Goal: Task Accomplishment & Management: Manage account settings

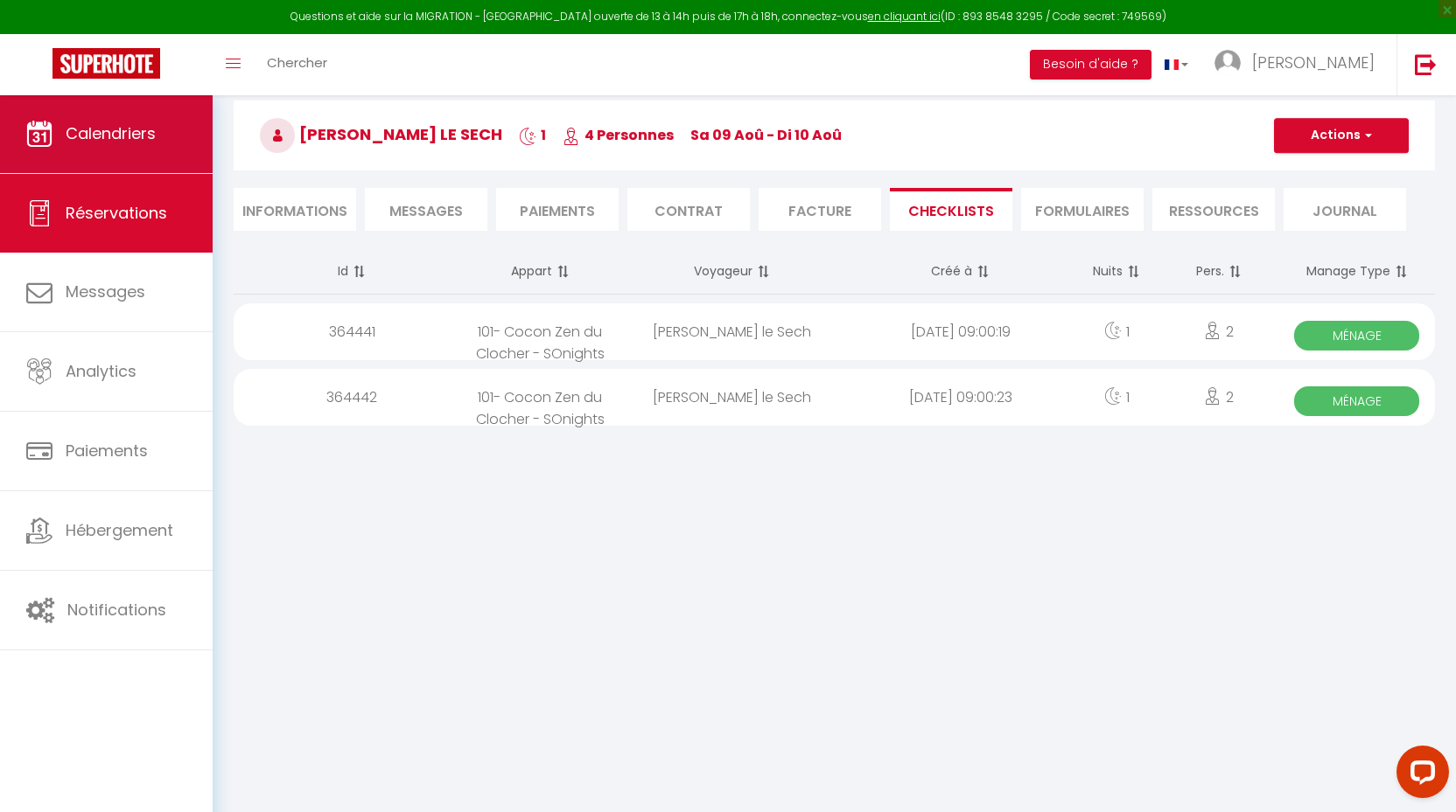
click at [97, 138] on span "Calendriers" at bounding box center [110, 133] width 90 height 22
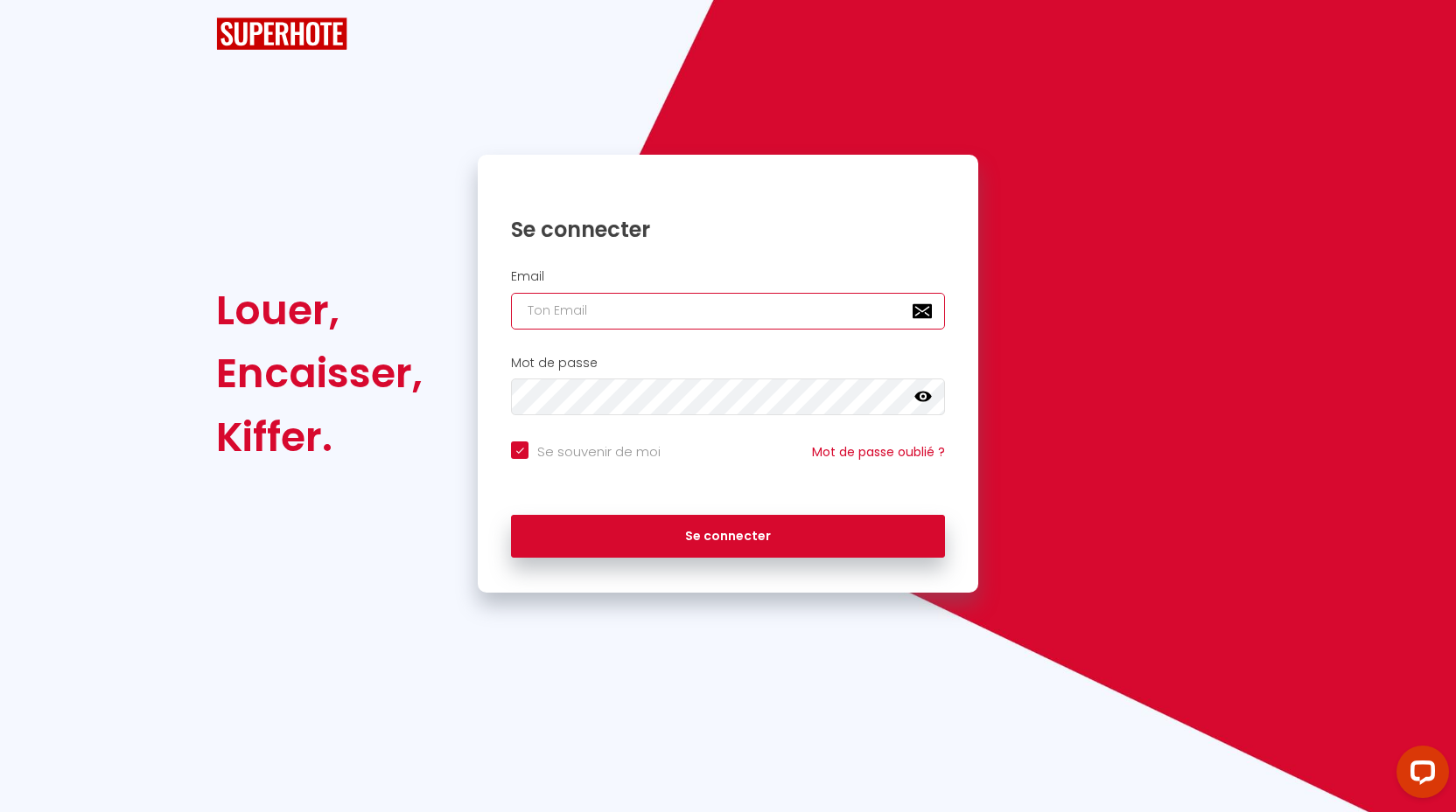
type input "[EMAIL_ADDRESS][DOMAIN_NAME]"
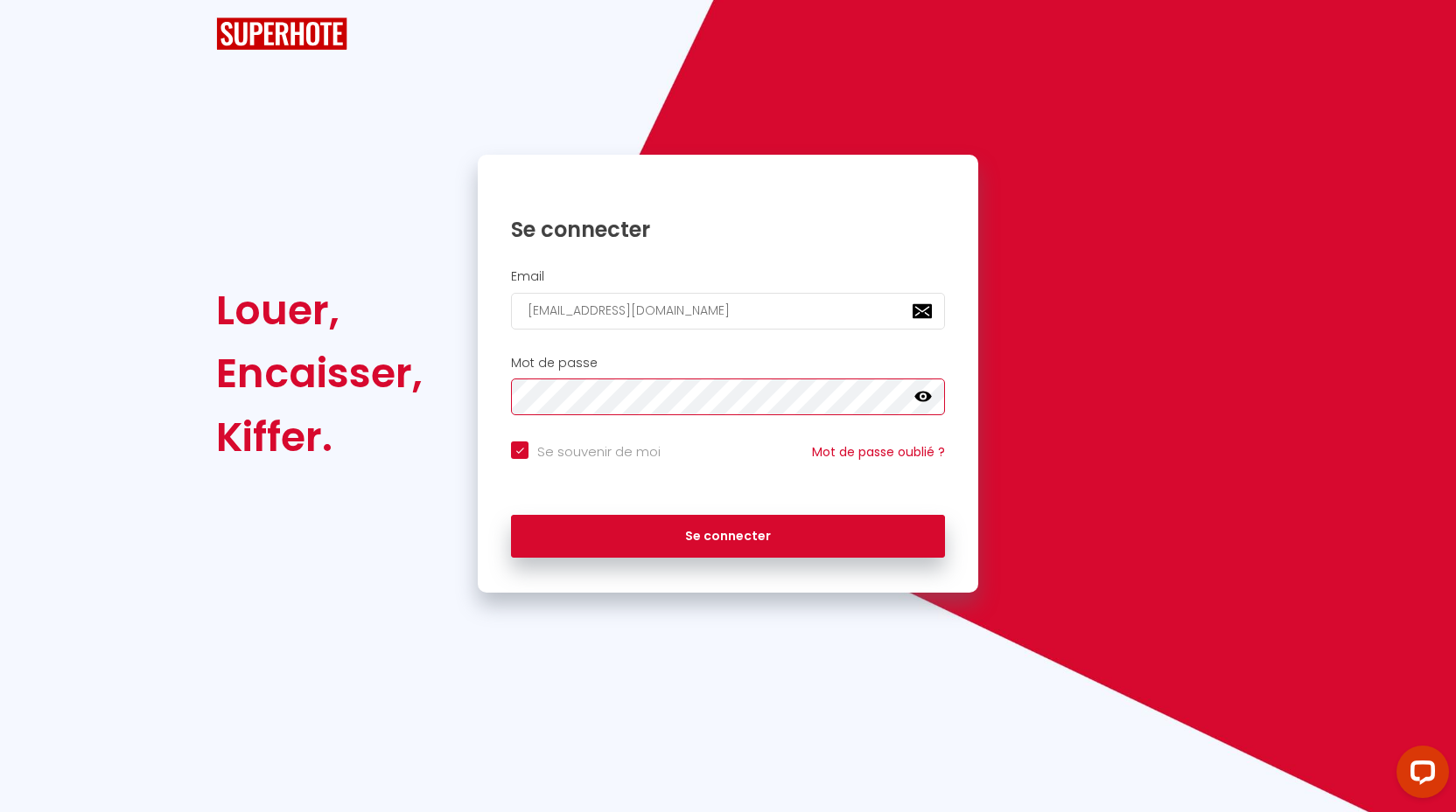
click at [728, 534] on button "Se connecter" at bounding box center [728, 537] width 434 height 43
checkbox input "true"
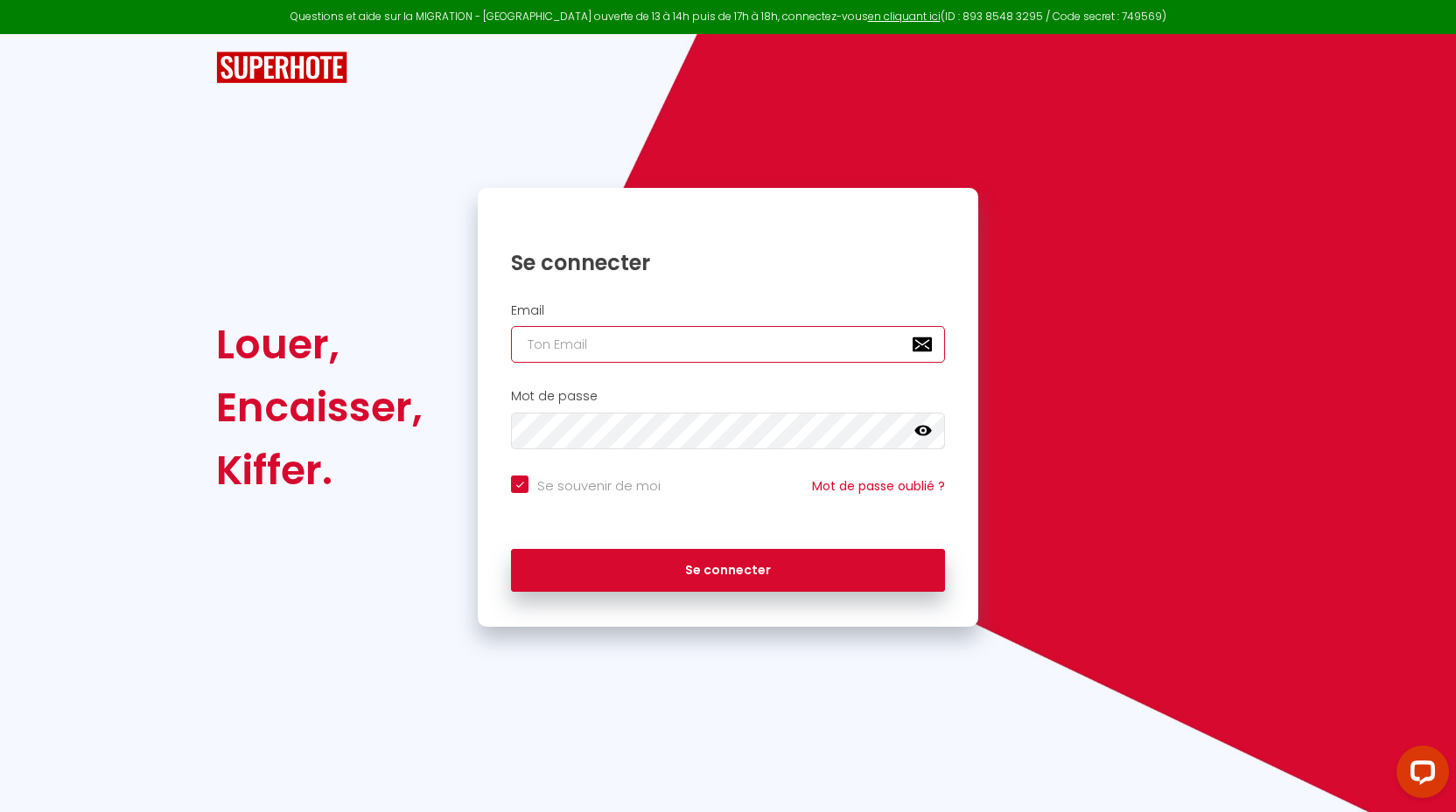
type input "[EMAIL_ADDRESS][DOMAIN_NAME]"
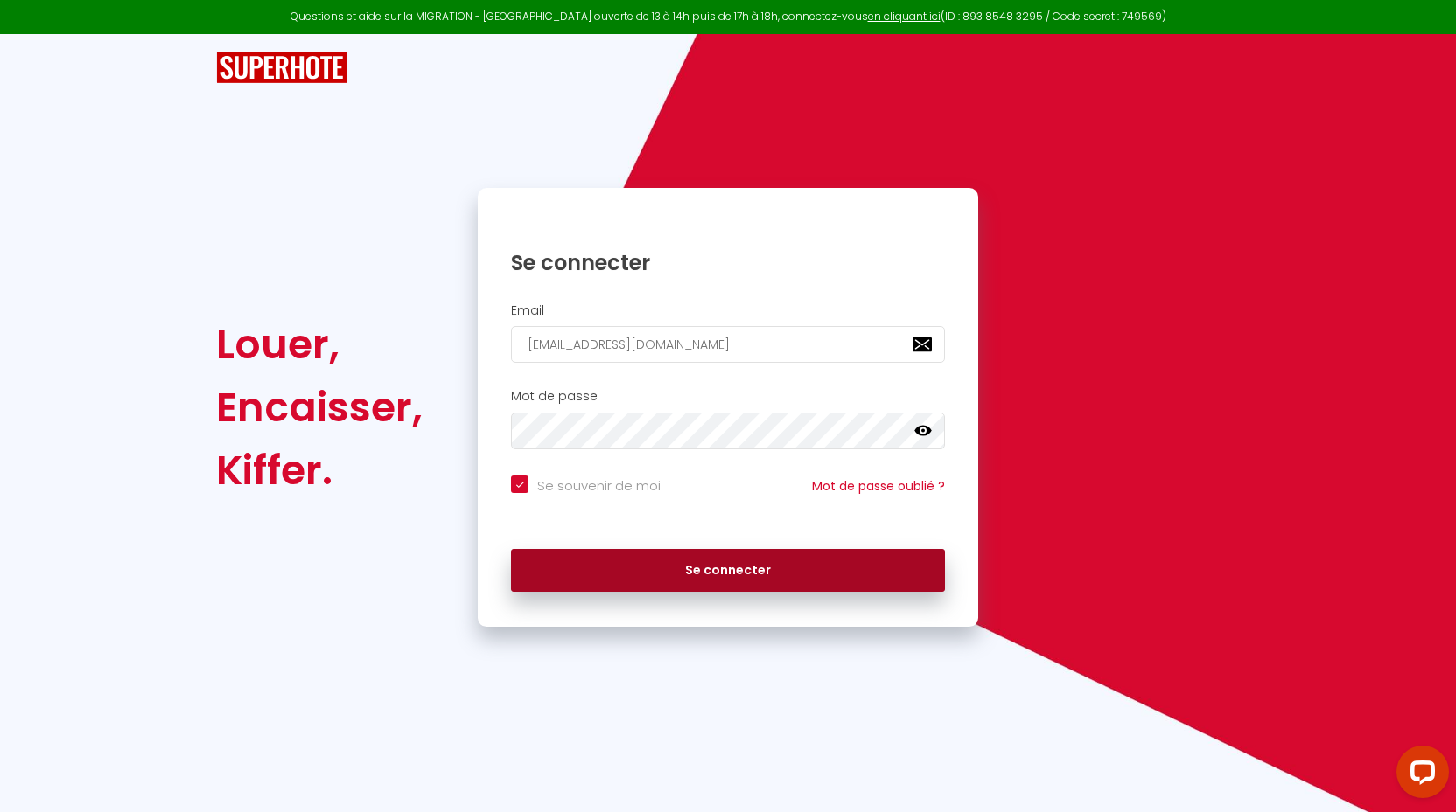
click at [687, 560] on button "Se connecter" at bounding box center [728, 571] width 434 height 43
checkbox input "true"
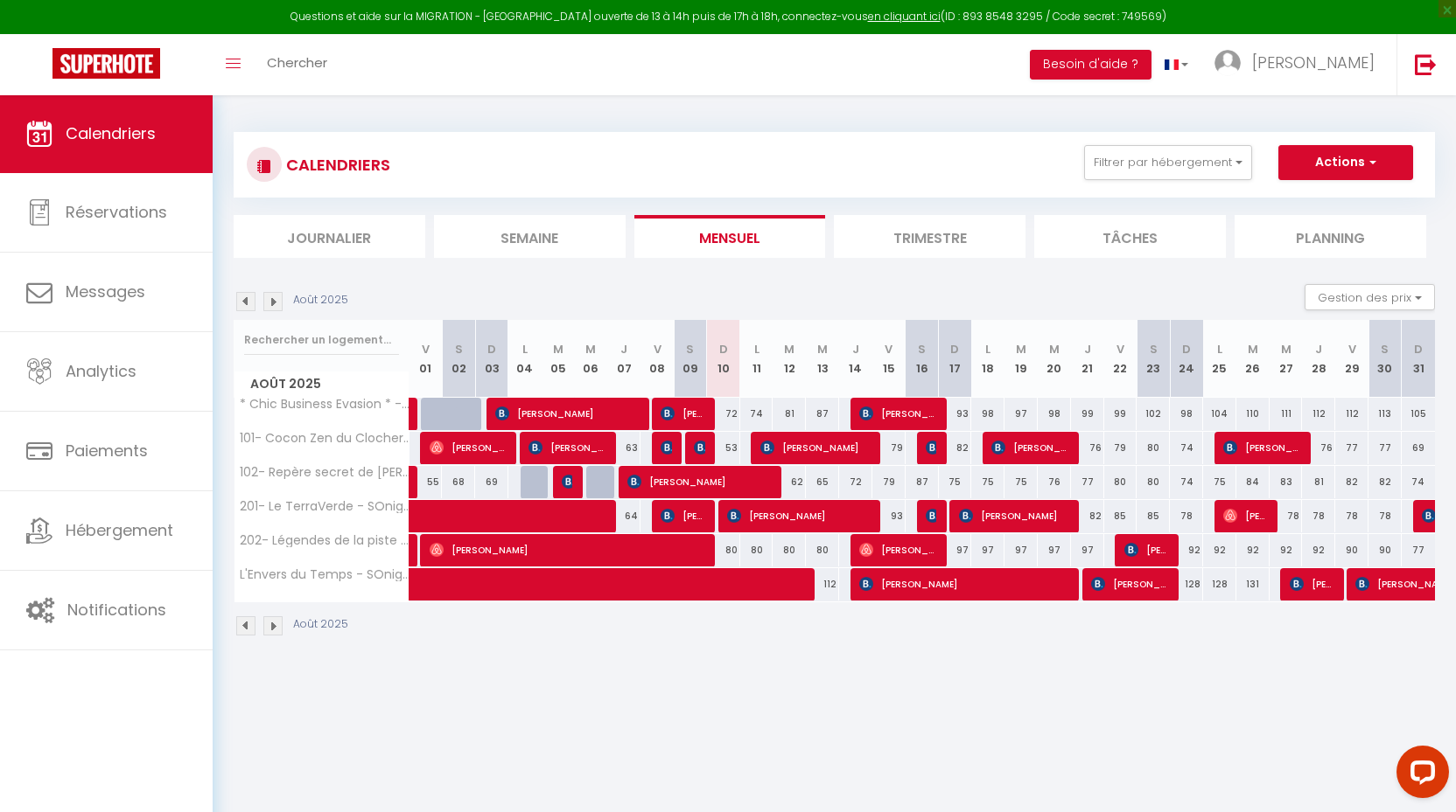
click at [788, 509] on span "[PERSON_NAME]" at bounding box center [798, 516] width 144 height 34
select select "OK"
select select "KO"
select select "0"
select select "1"
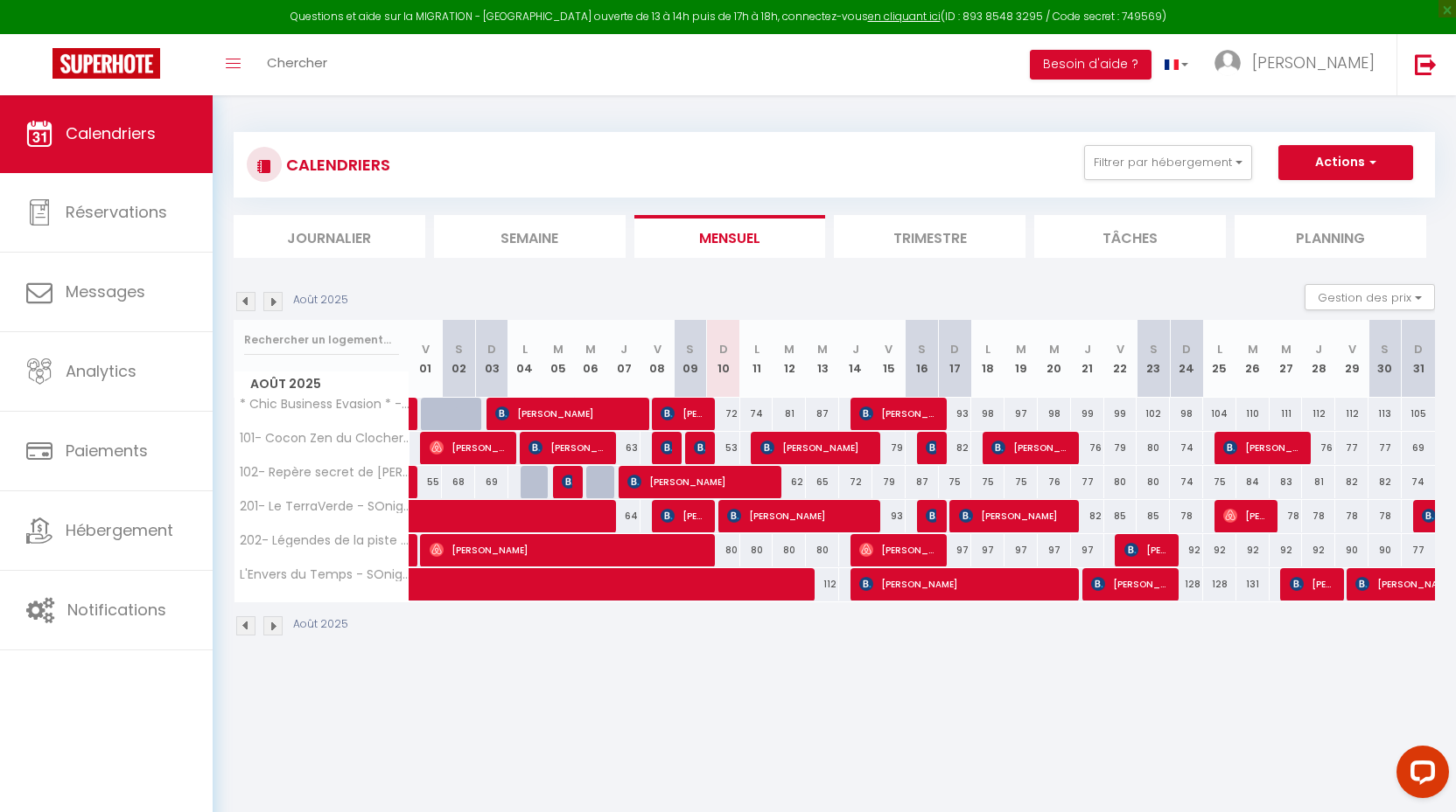
select select "1"
select select
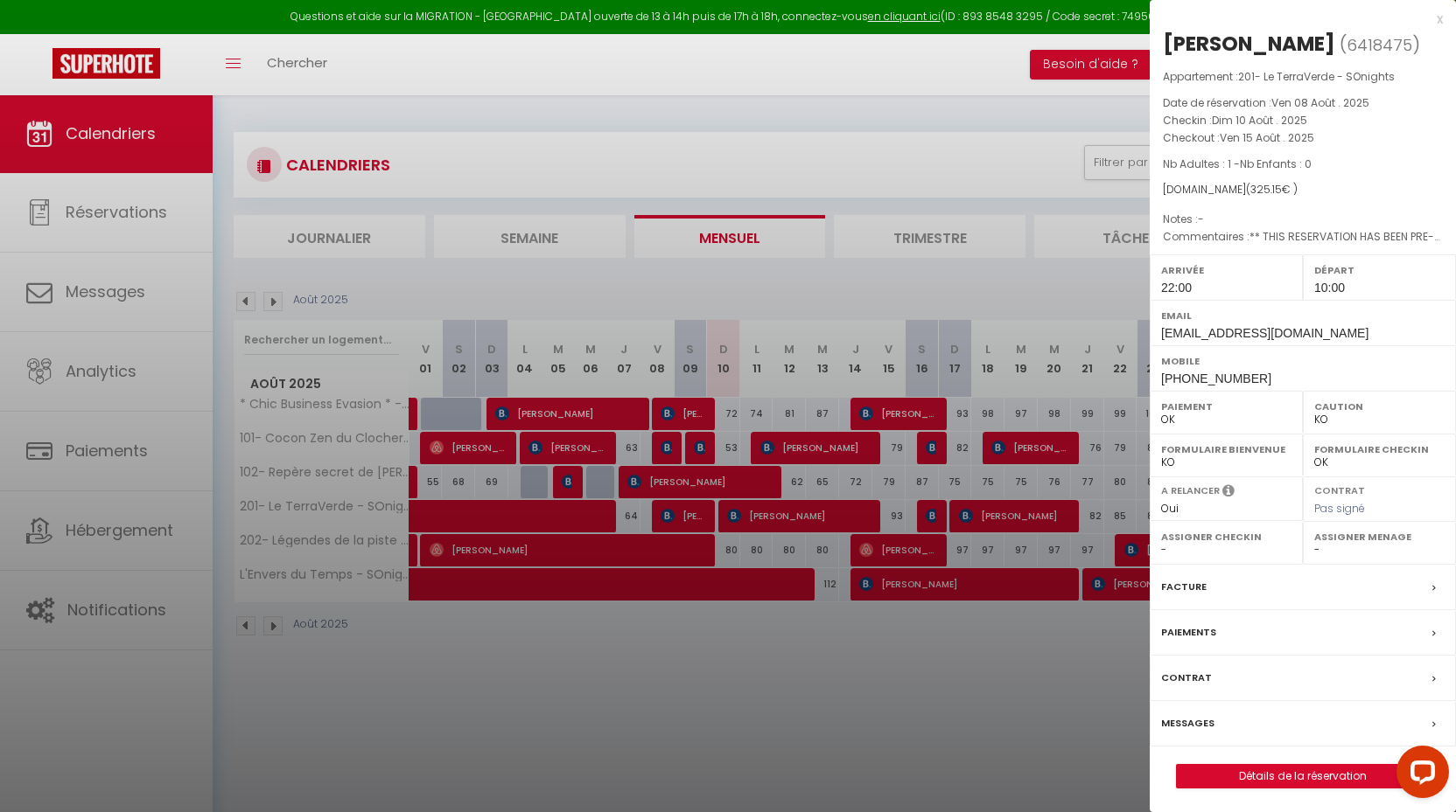
select select "24218"
click at [796, 665] on div at bounding box center [728, 406] width 1456 height 812
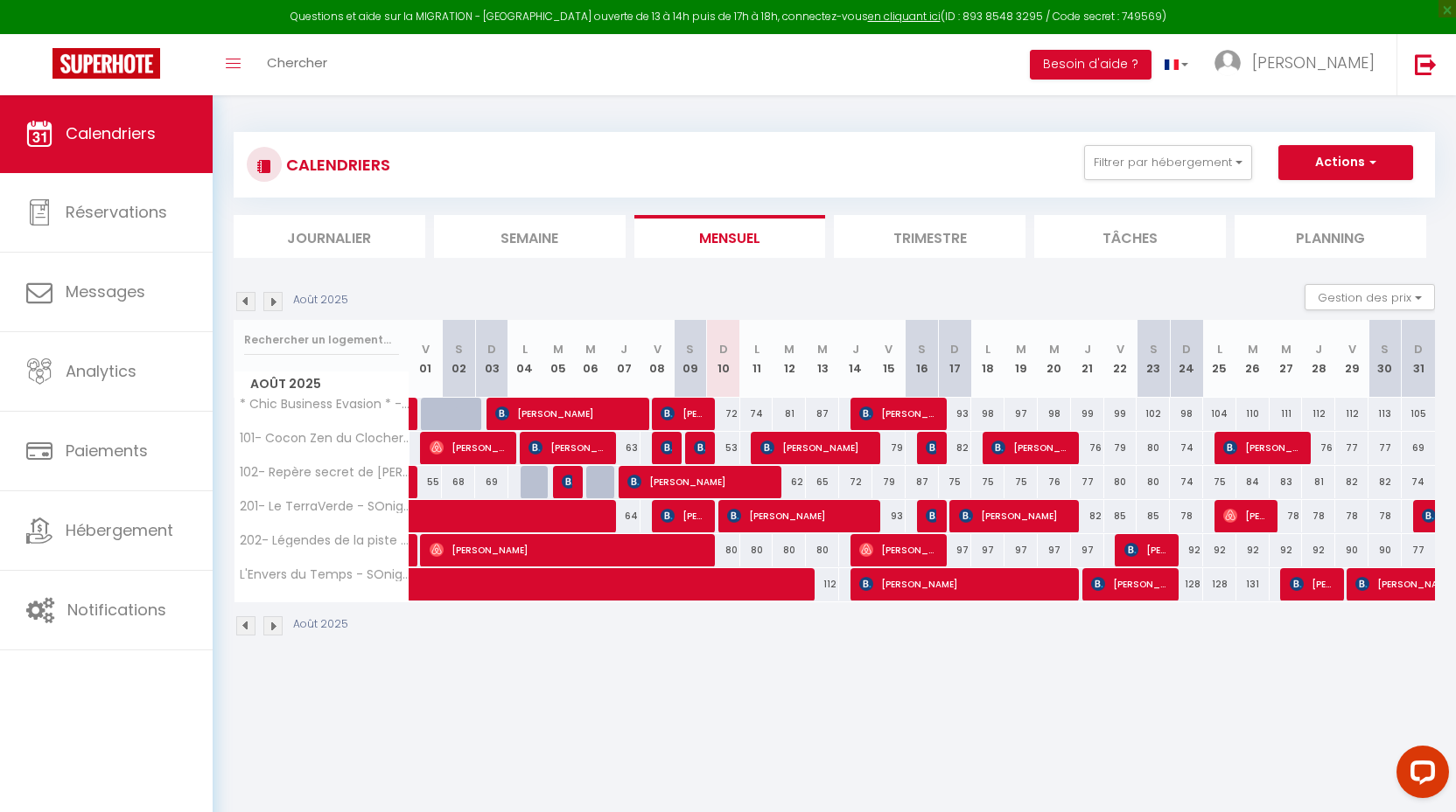
click at [821, 447] on span "[PERSON_NAME]" at bounding box center [815, 447] width 111 height 34
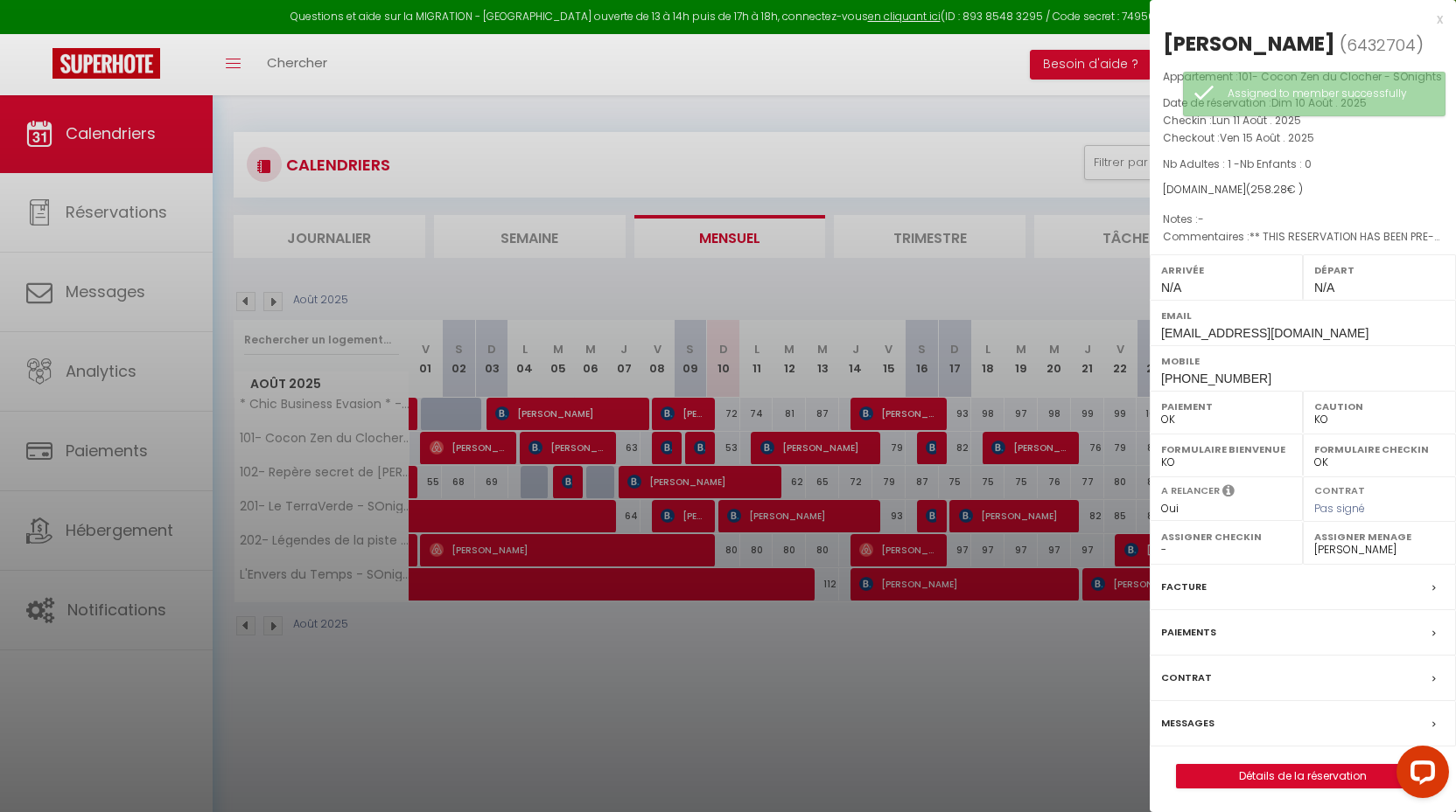
click at [1013, 689] on div at bounding box center [728, 406] width 1456 height 812
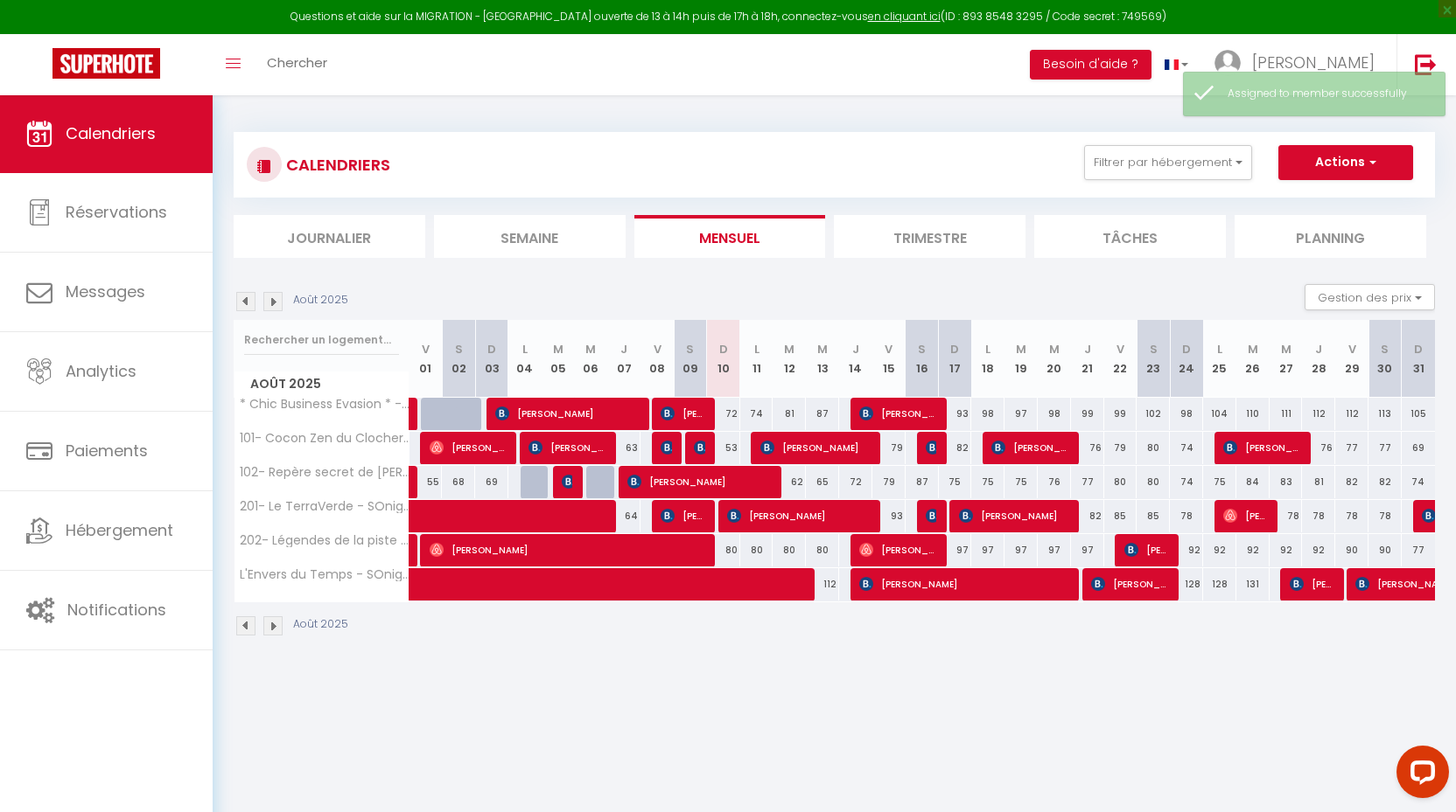
click at [891, 407] on span "[PERSON_NAME]" at bounding box center [897, 414] width 78 height 34
select select "16787"
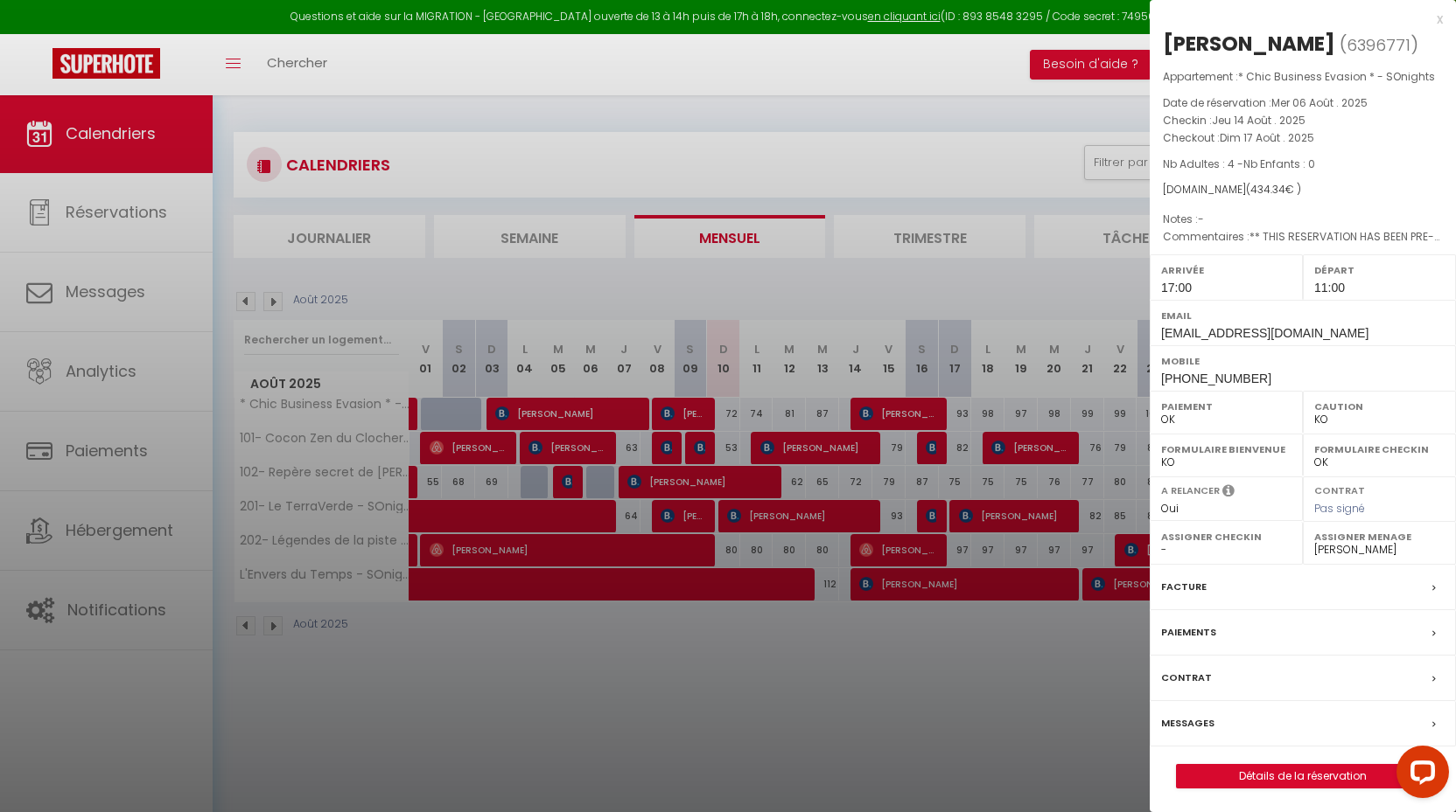
click at [832, 658] on div at bounding box center [728, 406] width 1456 height 812
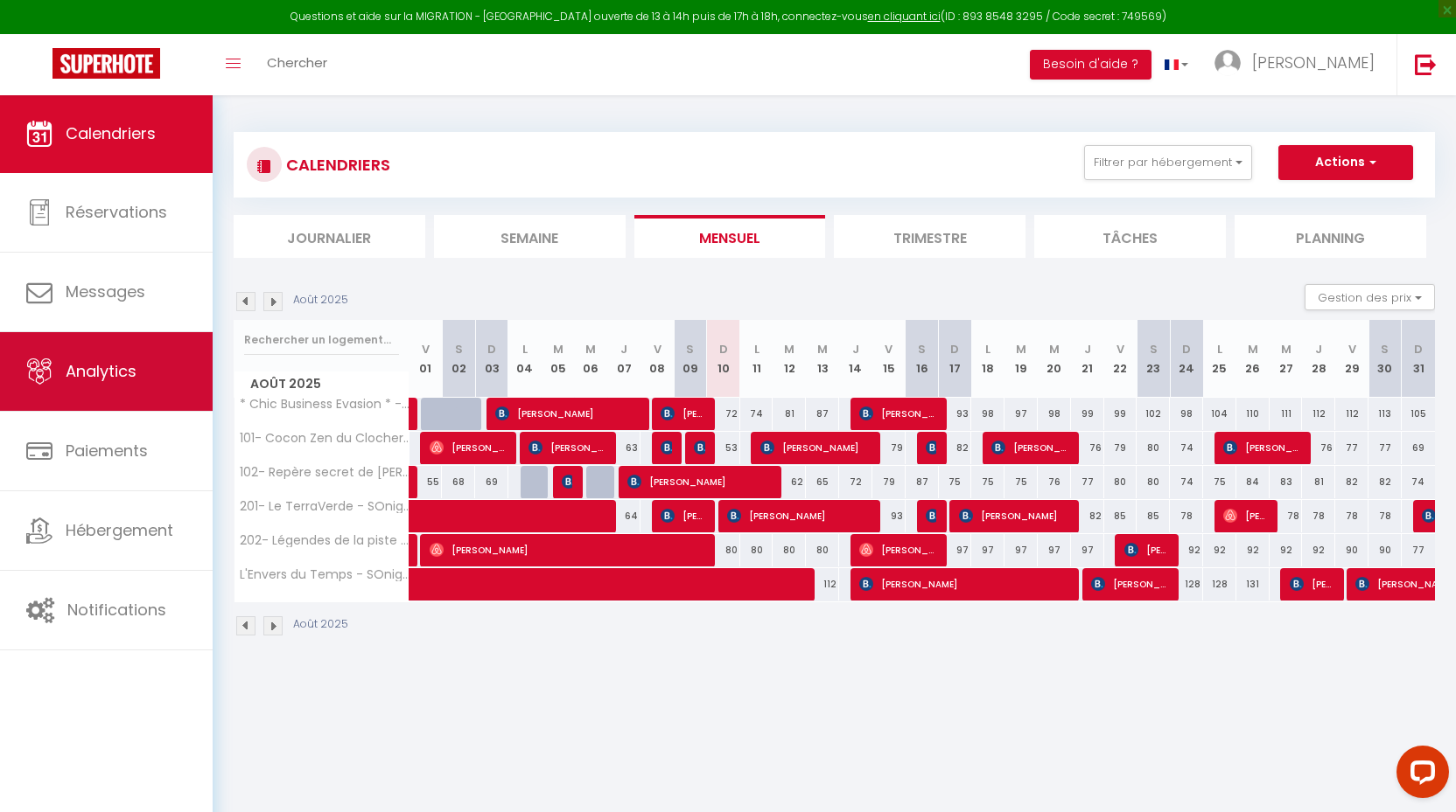
click at [104, 371] on span "Analytics" at bounding box center [102, 372] width 71 height 22
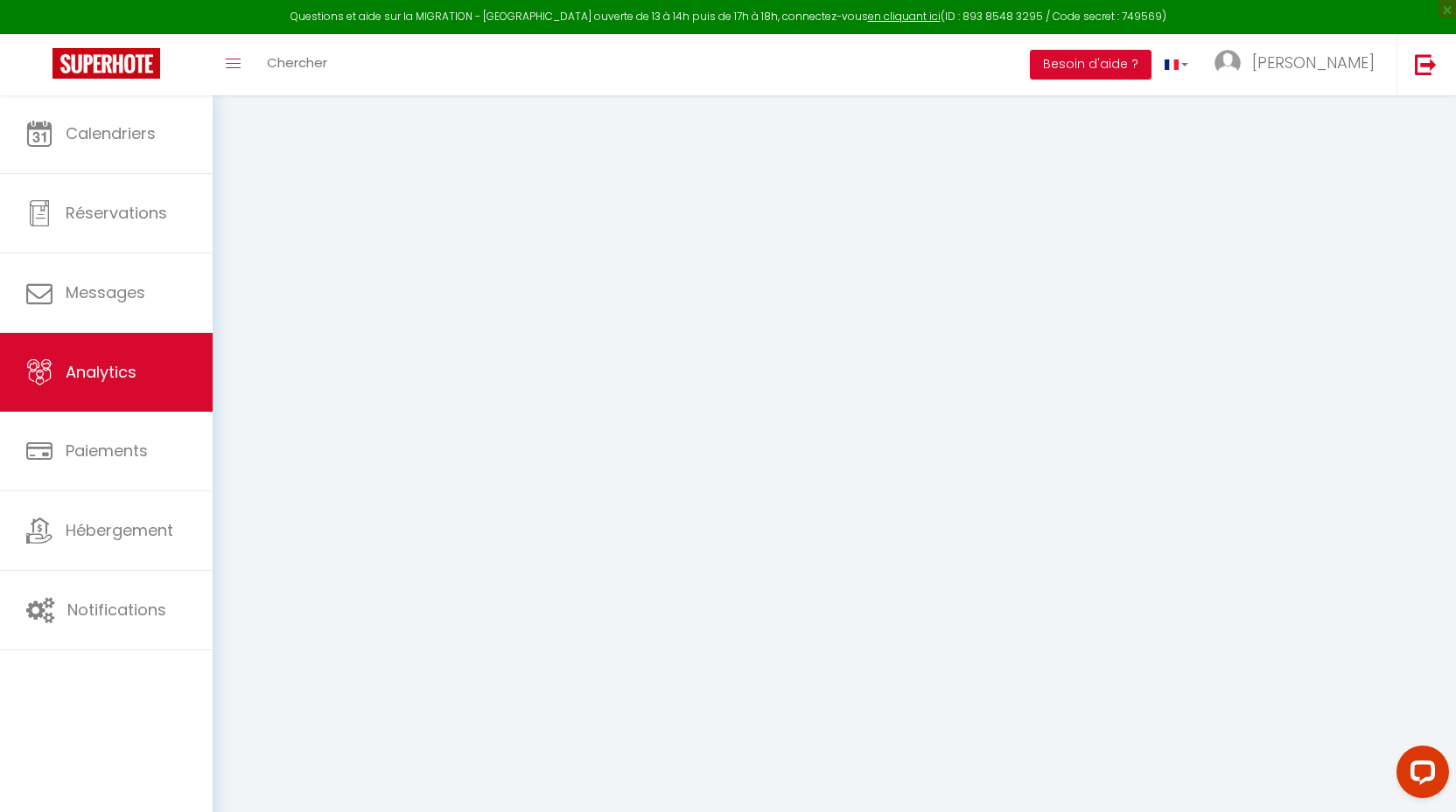
select select "2025"
select select "8"
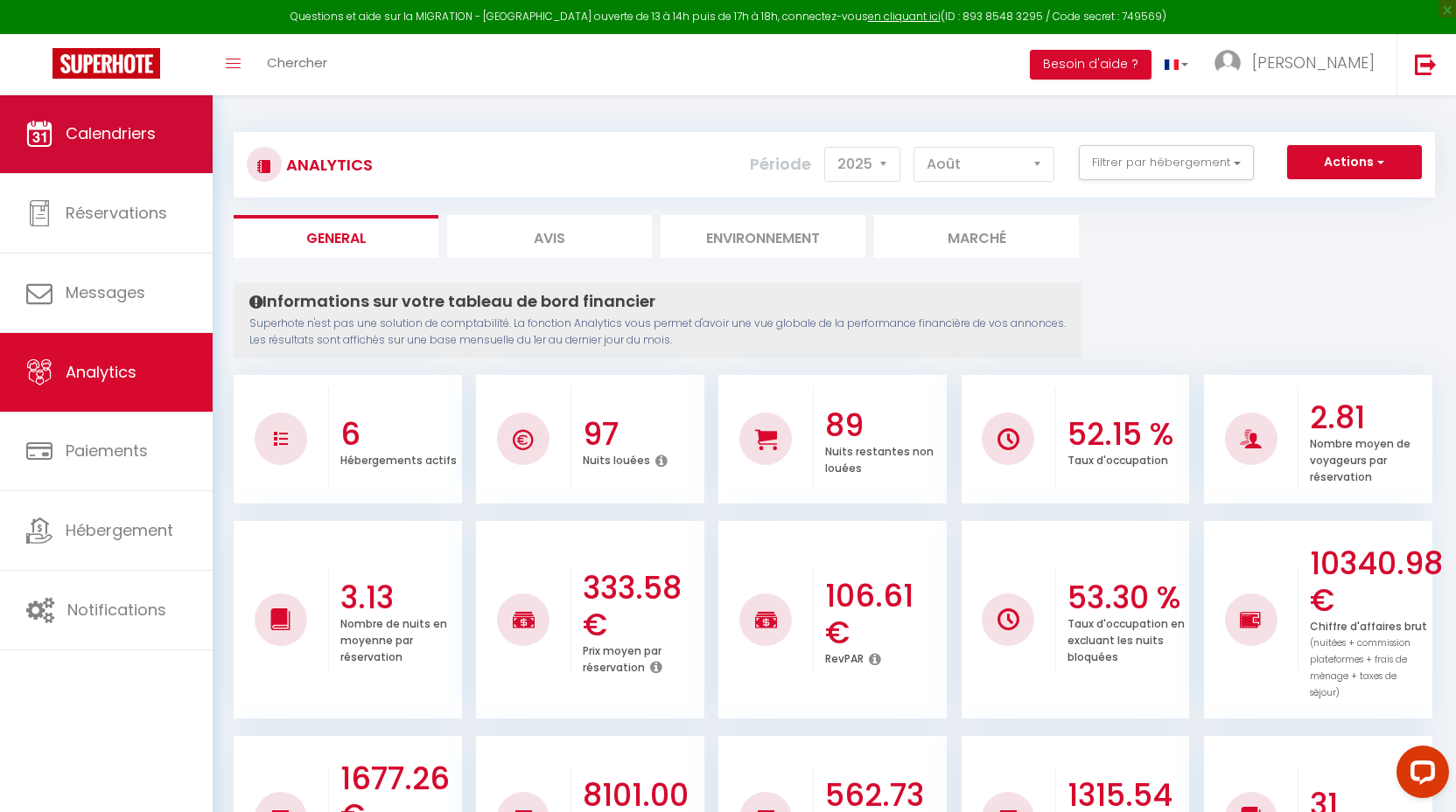
click at [104, 125] on span "Calendriers" at bounding box center [110, 133] width 90 height 22
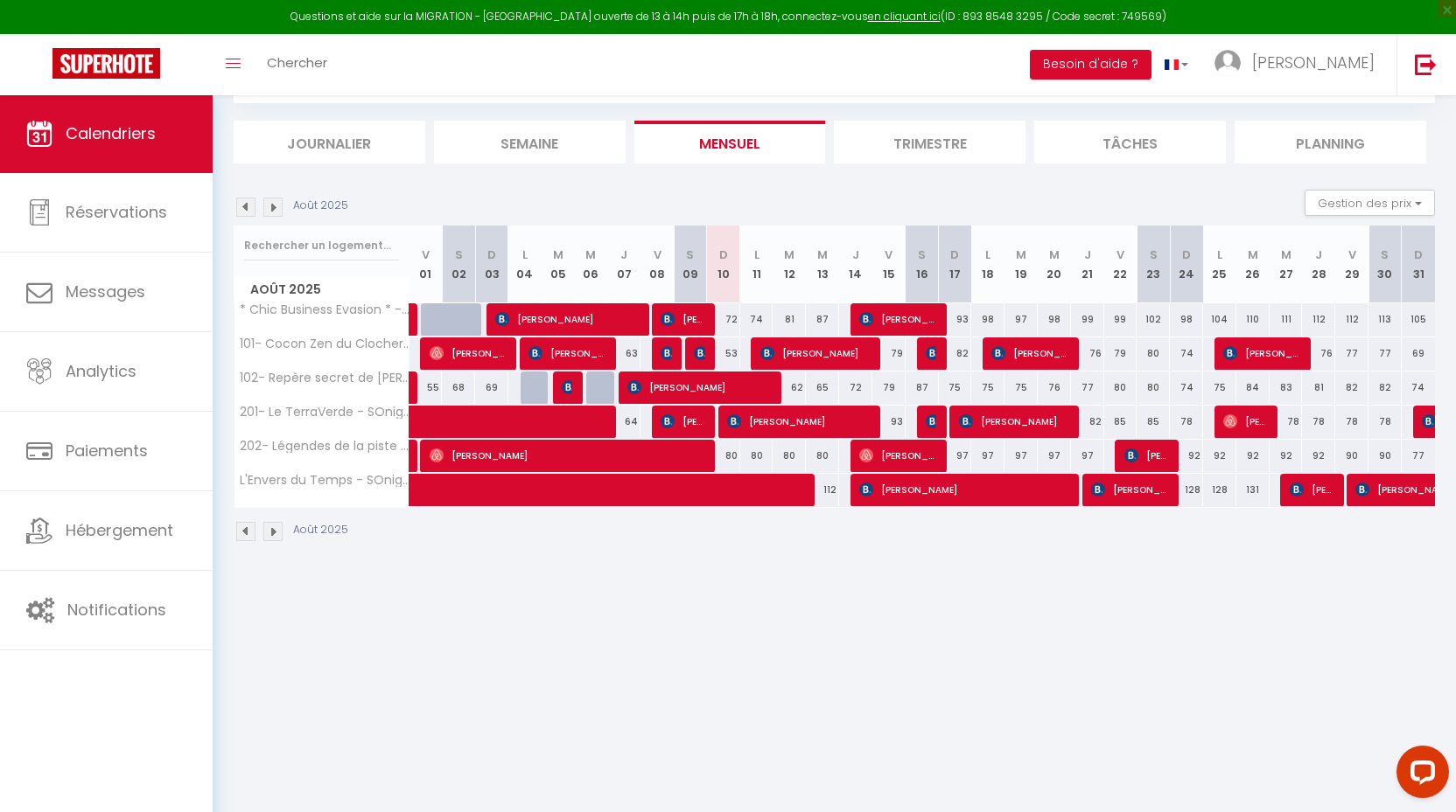
scroll to position [95, 0]
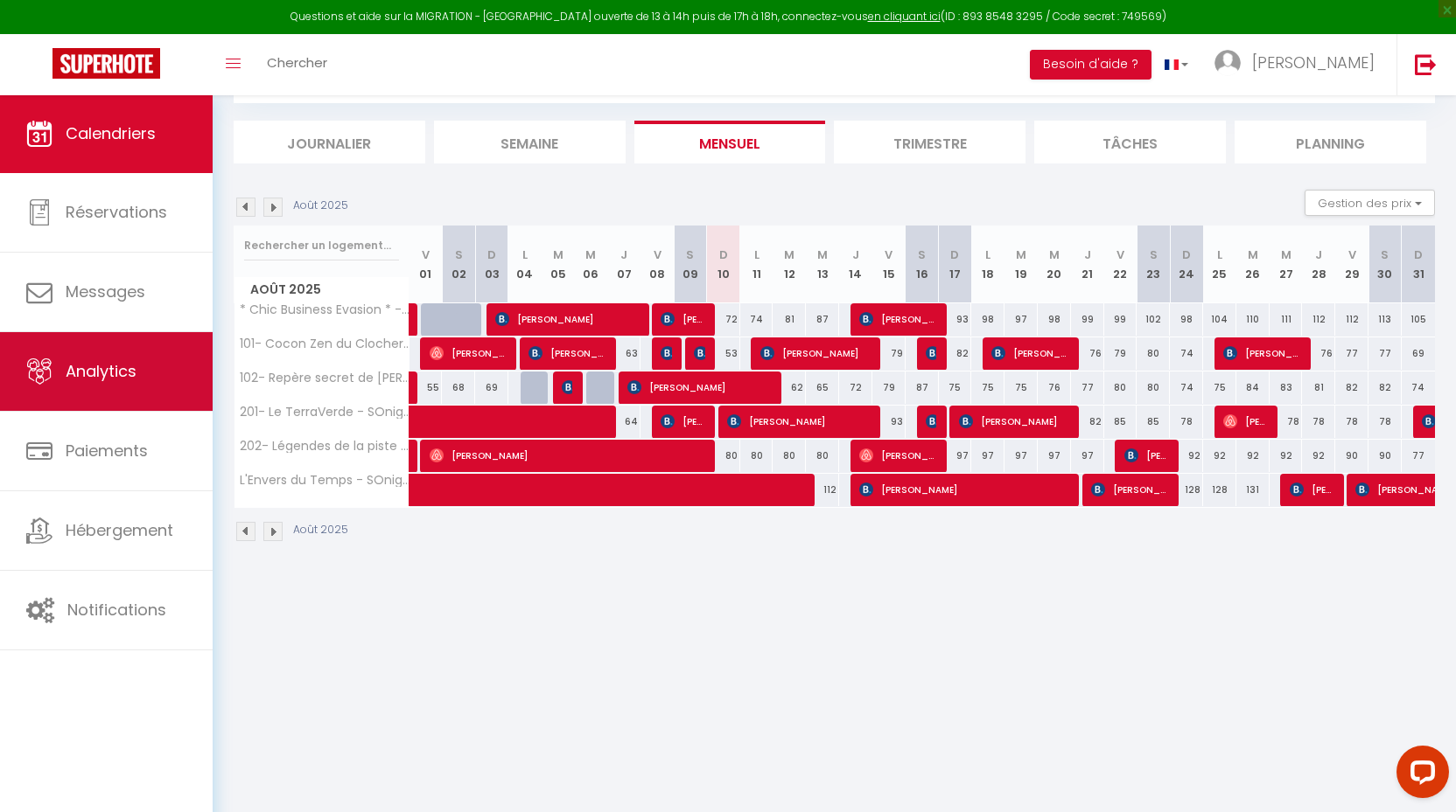
click at [82, 398] on link "Analytics" at bounding box center [106, 372] width 213 height 79
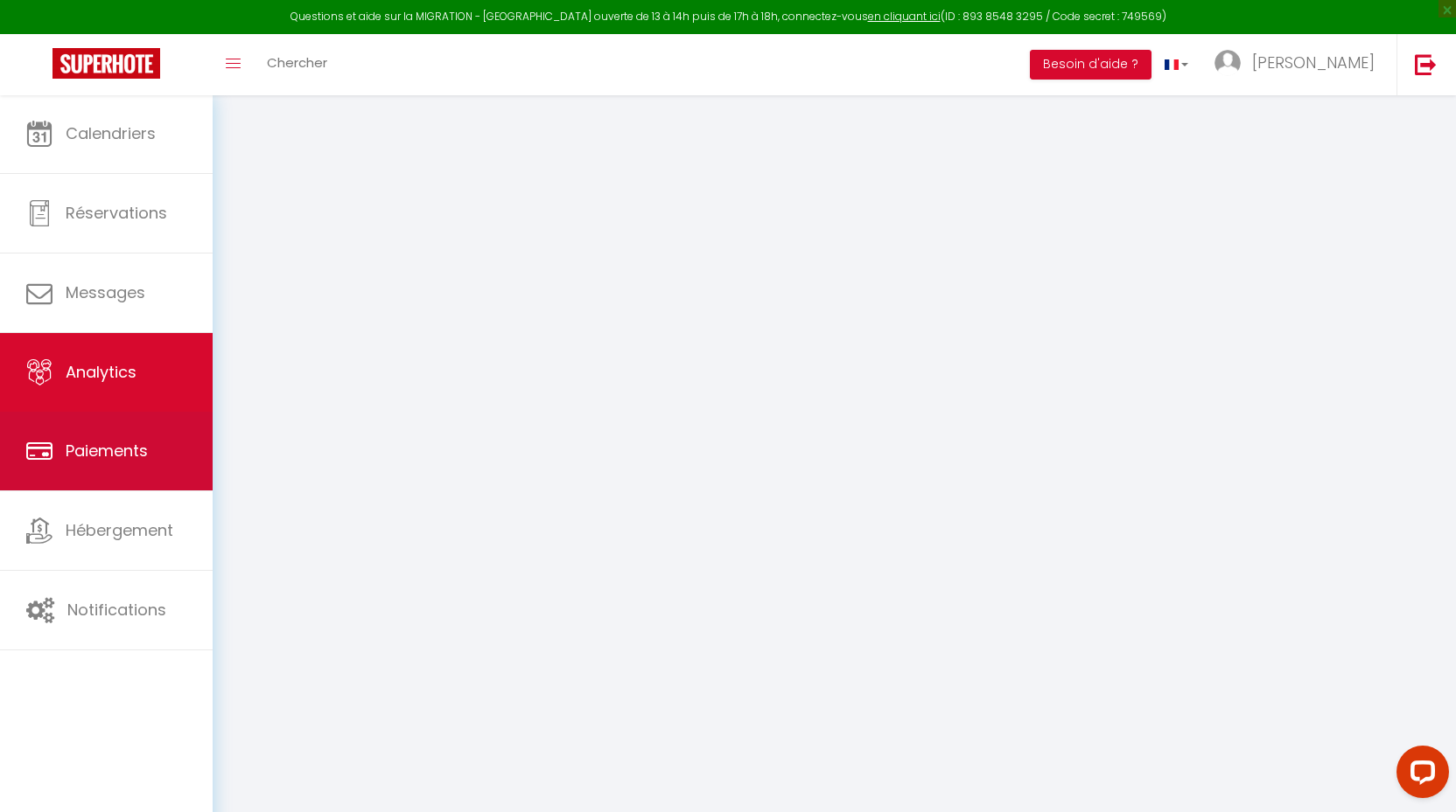
select select "2025"
select select "8"
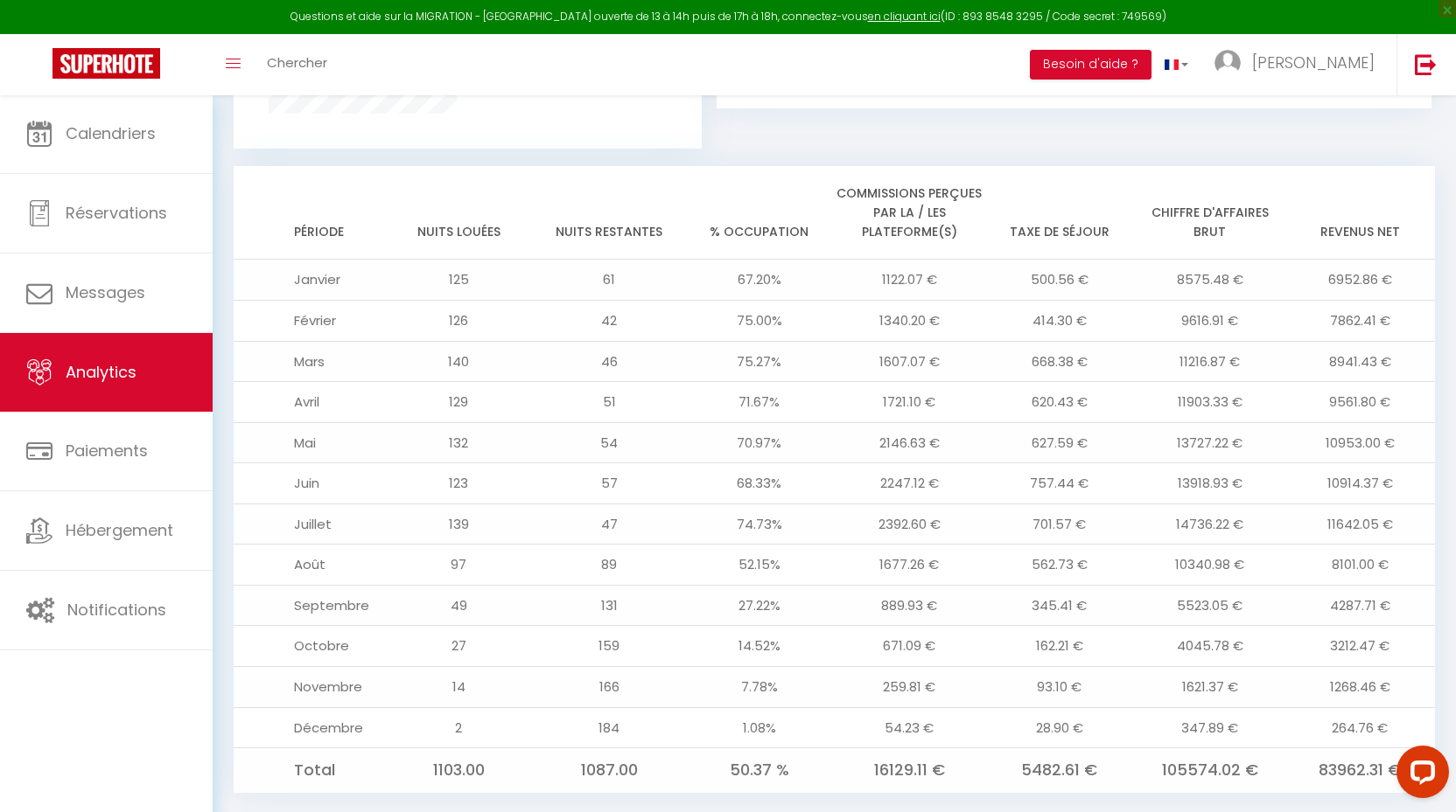
scroll to position [1338, 0]
